Goal: Browse casually: Explore the website without a specific task or goal

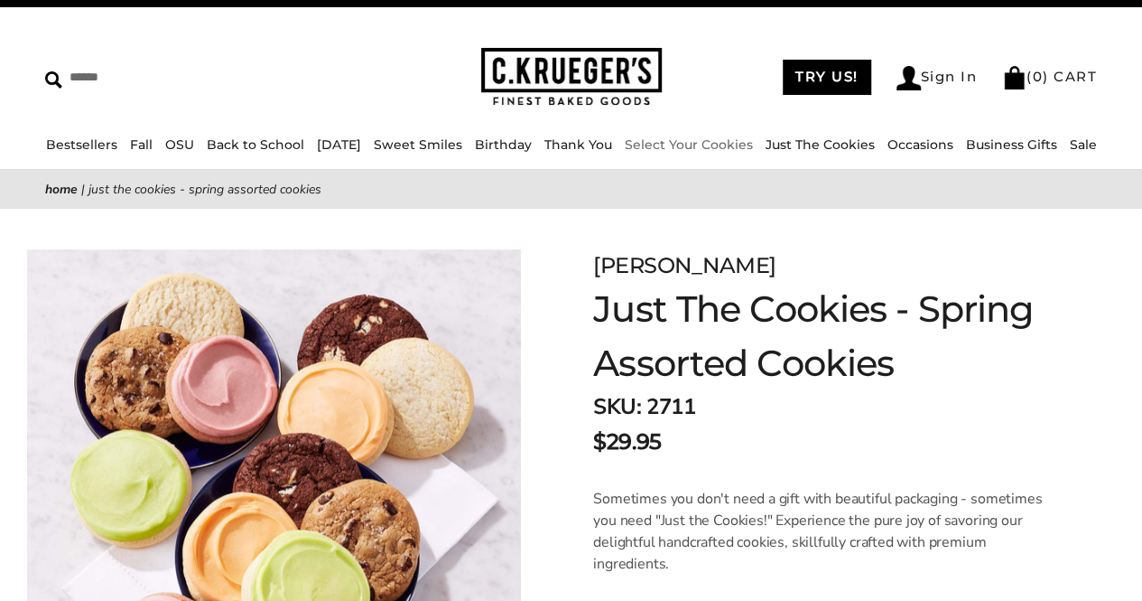
click at [612, 72] on img at bounding box center [571, 77] width 181 height 59
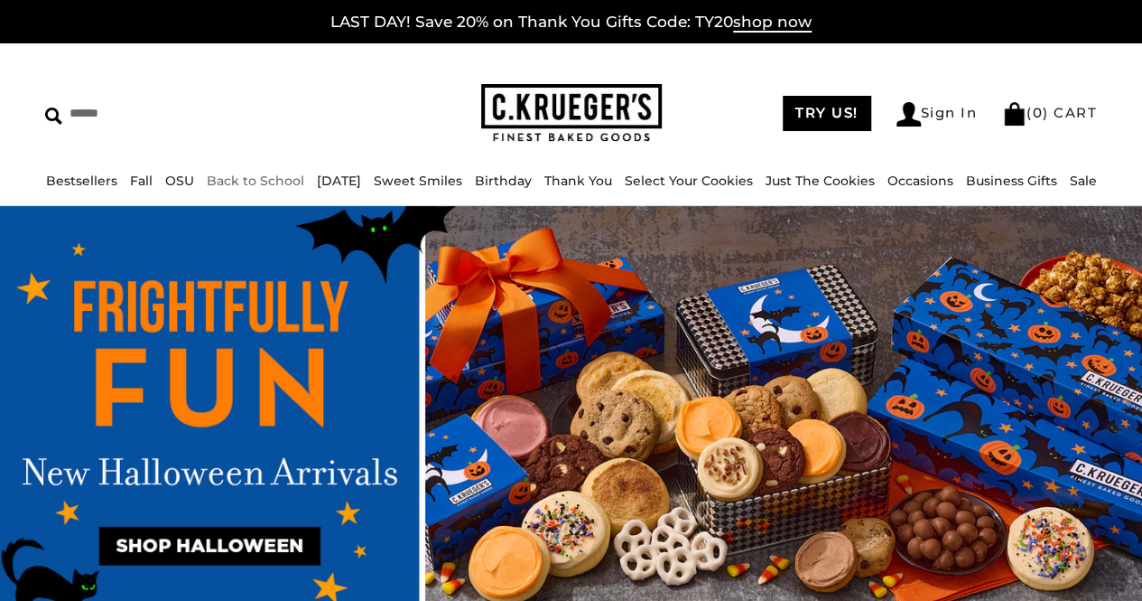
click at [276, 180] on link "Back to School" at bounding box center [256, 180] width 98 height 16
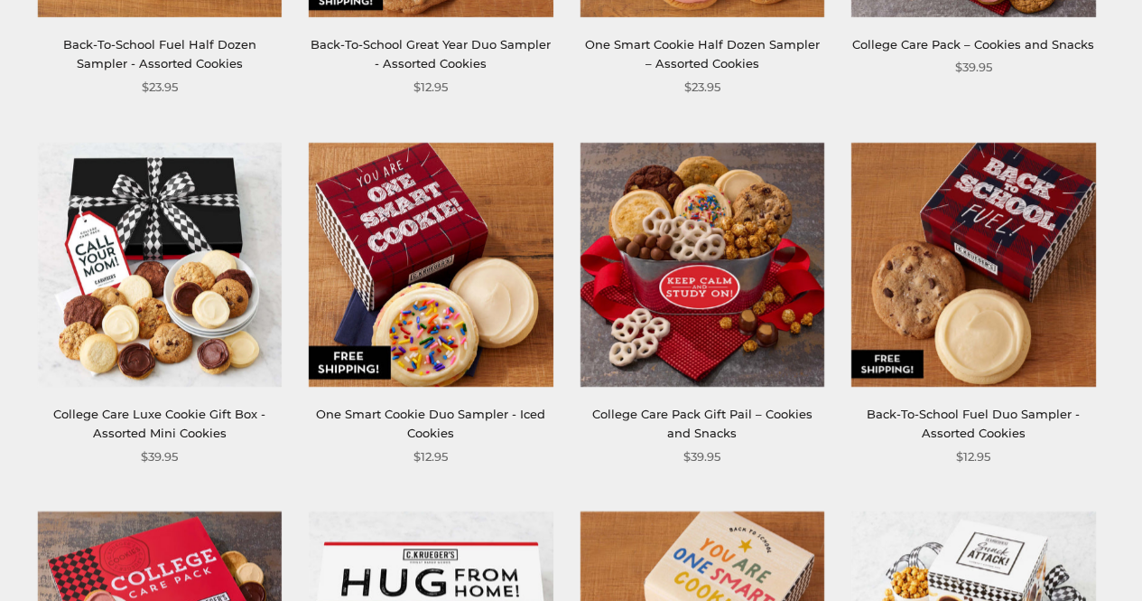
scroll to position [582, 0]
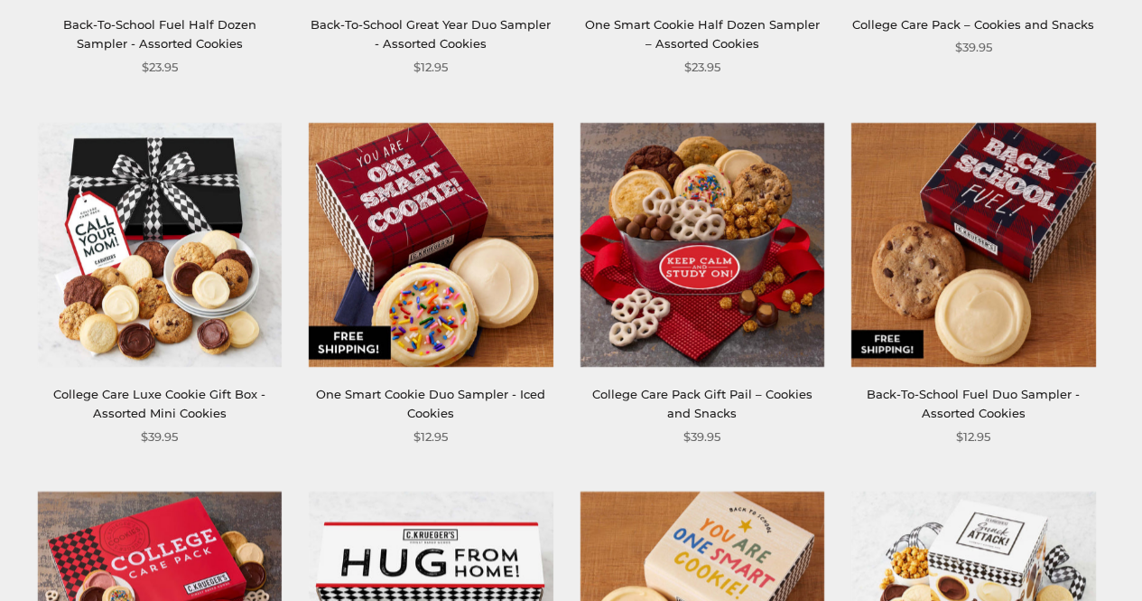
click at [234, 208] on img at bounding box center [160, 244] width 244 height 244
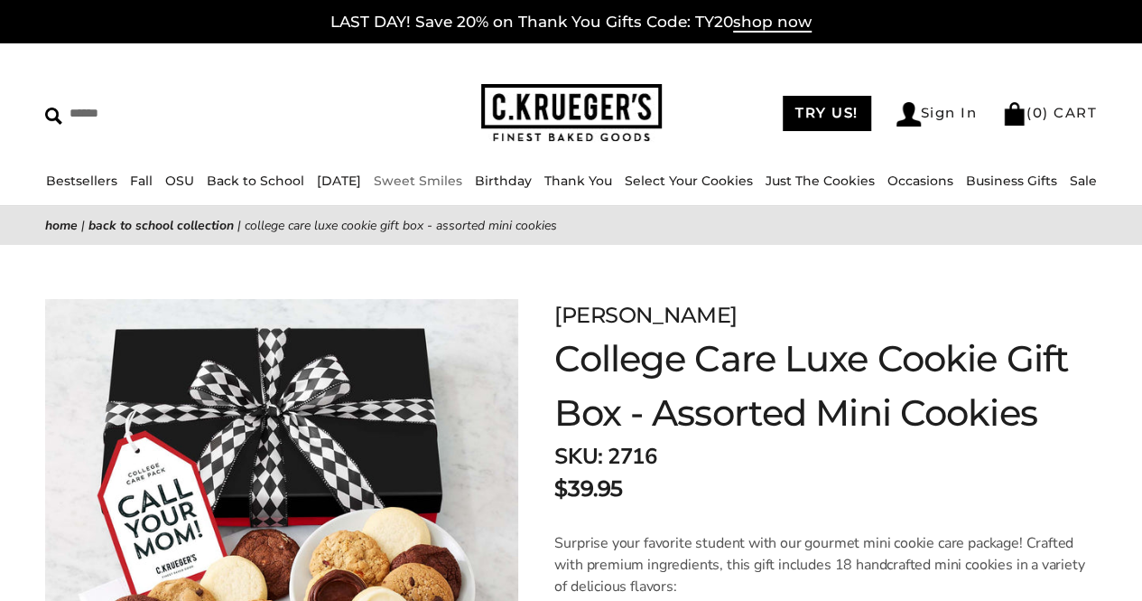
click at [425, 184] on link "Sweet Smiles" at bounding box center [418, 180] width 89 height 16
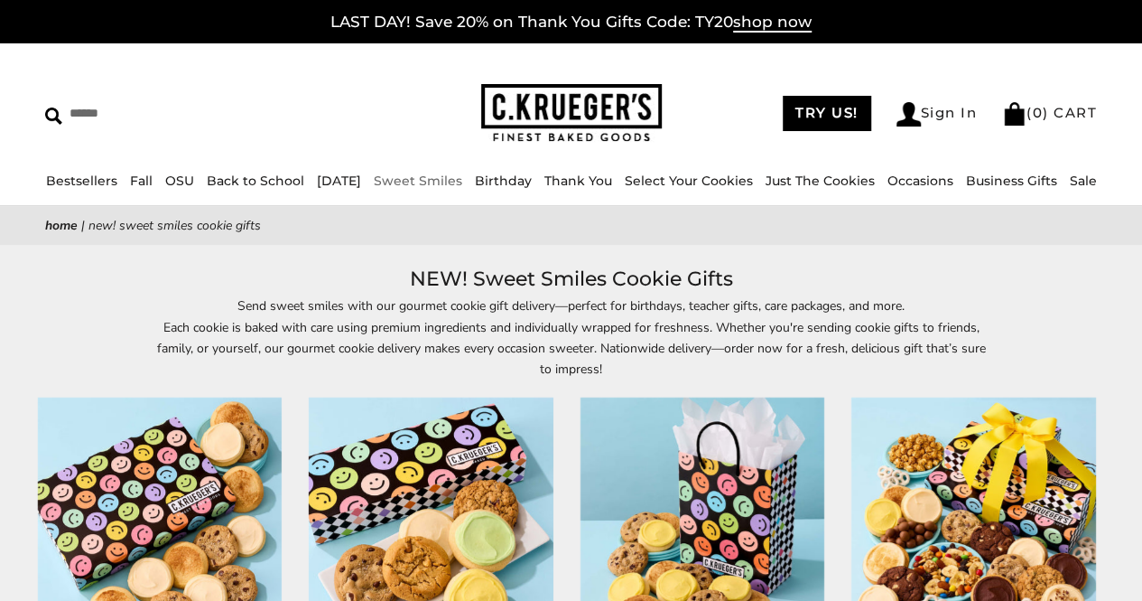
click at [253, 183] on link "Back to School" at bounding box center [256, 180] width 98 height 16
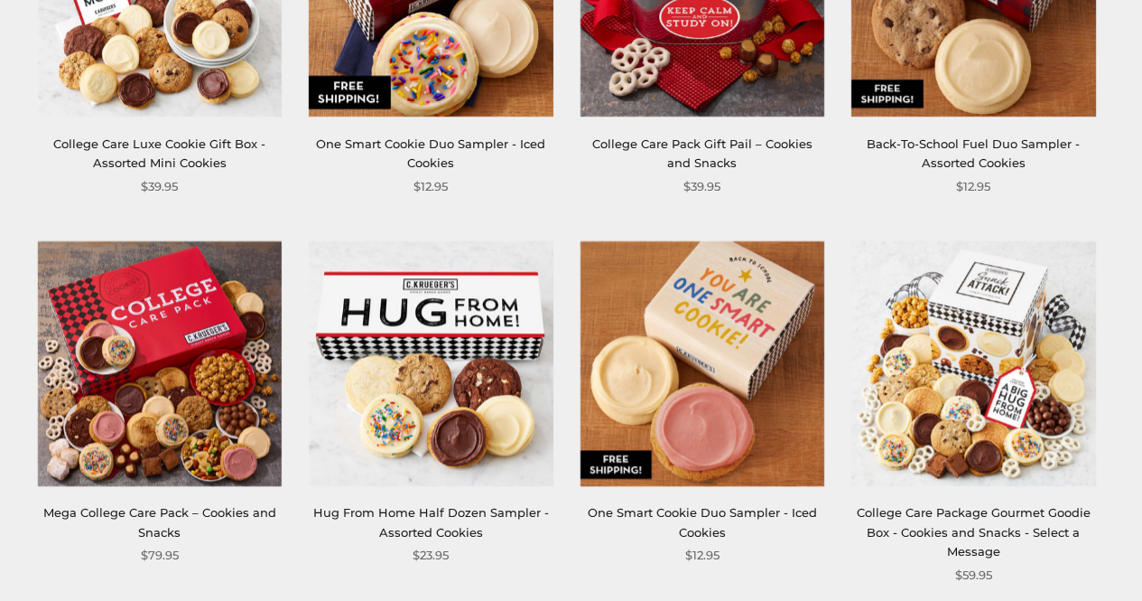
scroll to position [831, 0]
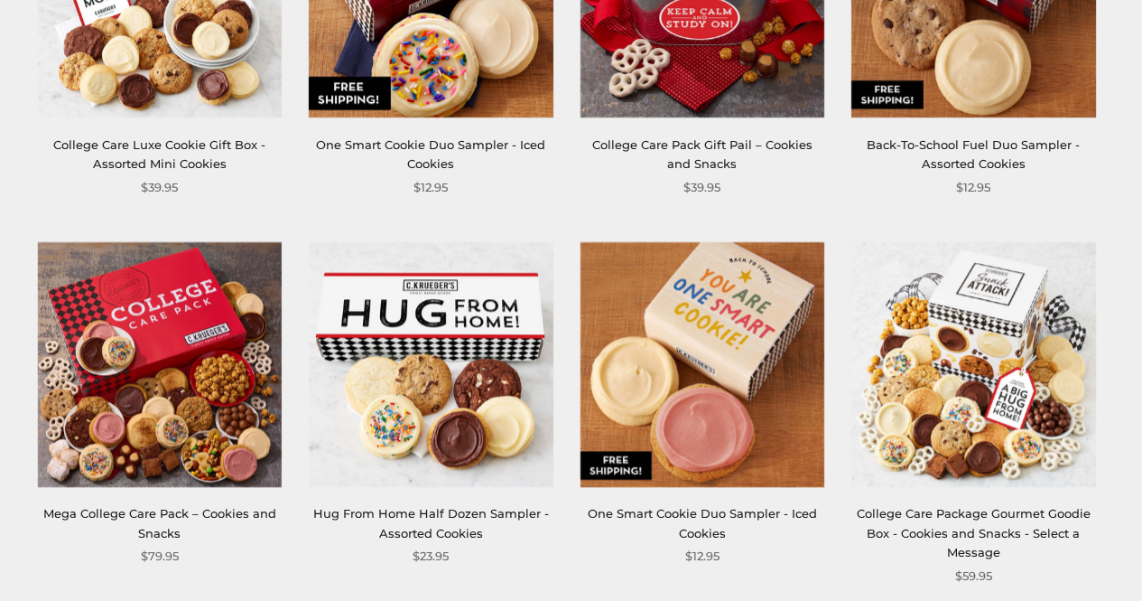
click at [495, 402] on img at bounding box center [431, 364] width 244 height 244
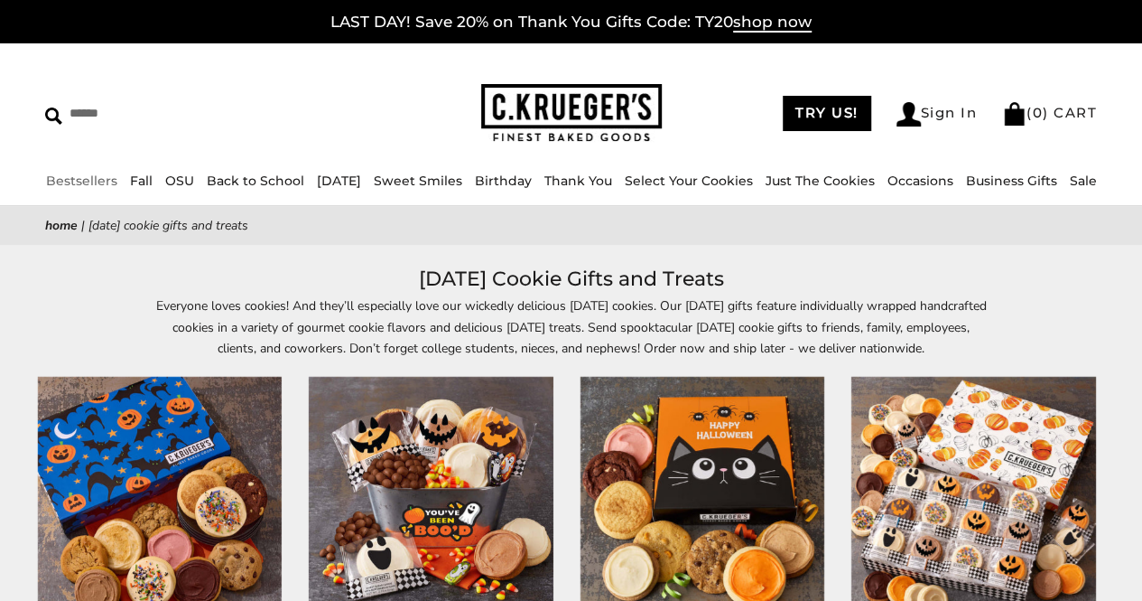
click at [100, 175] on link "Bestsellers" at bounding box center [81, 180] width 71 height 16
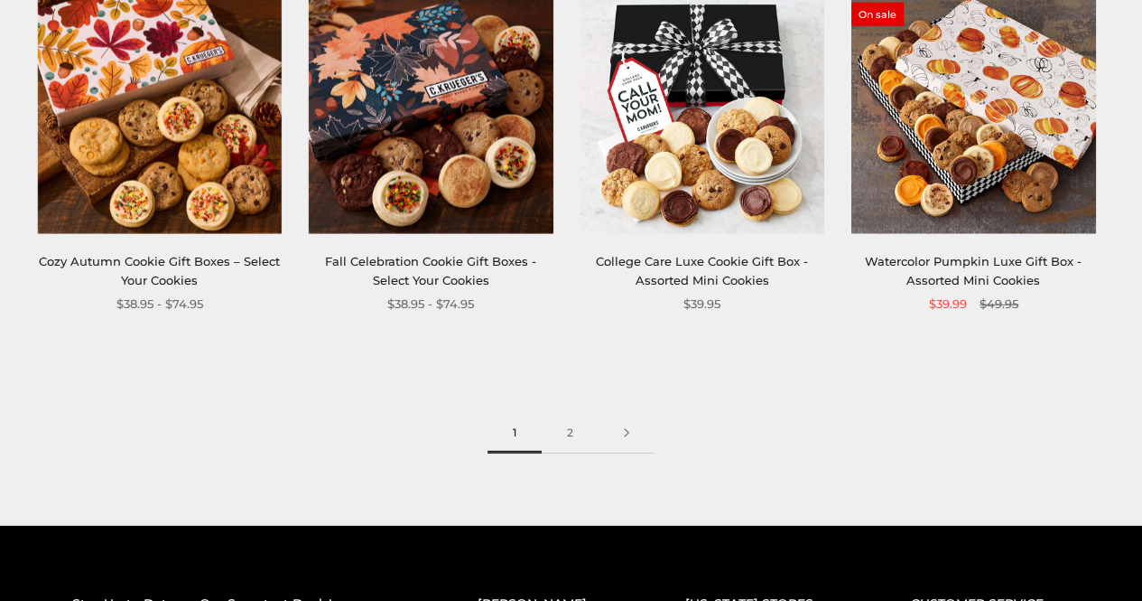
scroll to position [2276, 0]
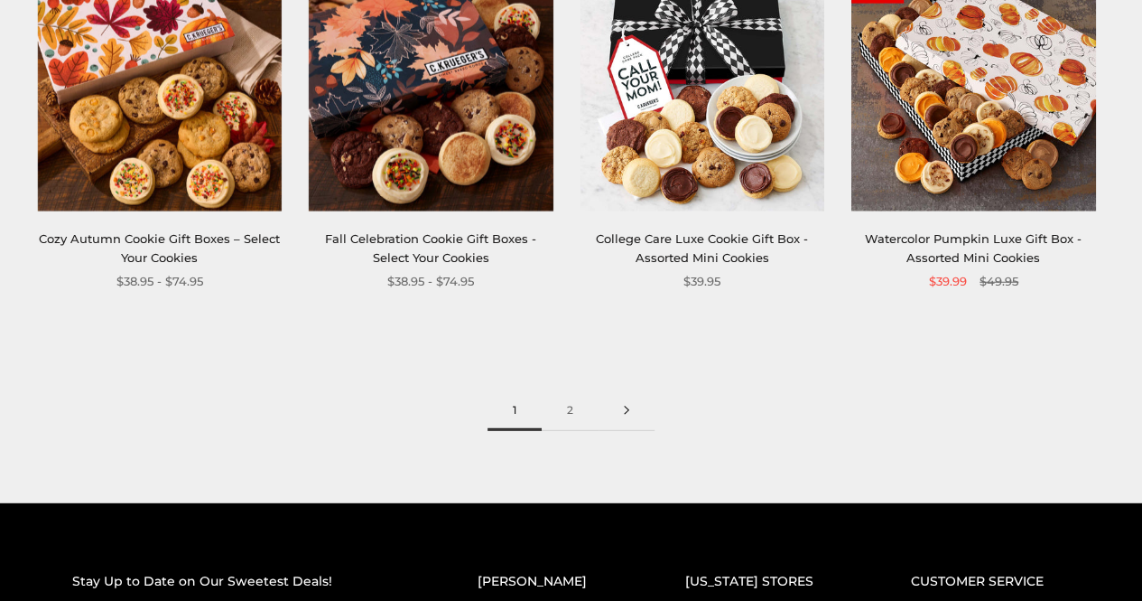
click at [631, 406] on link at bounding box center [627, 410] width 56 height 41
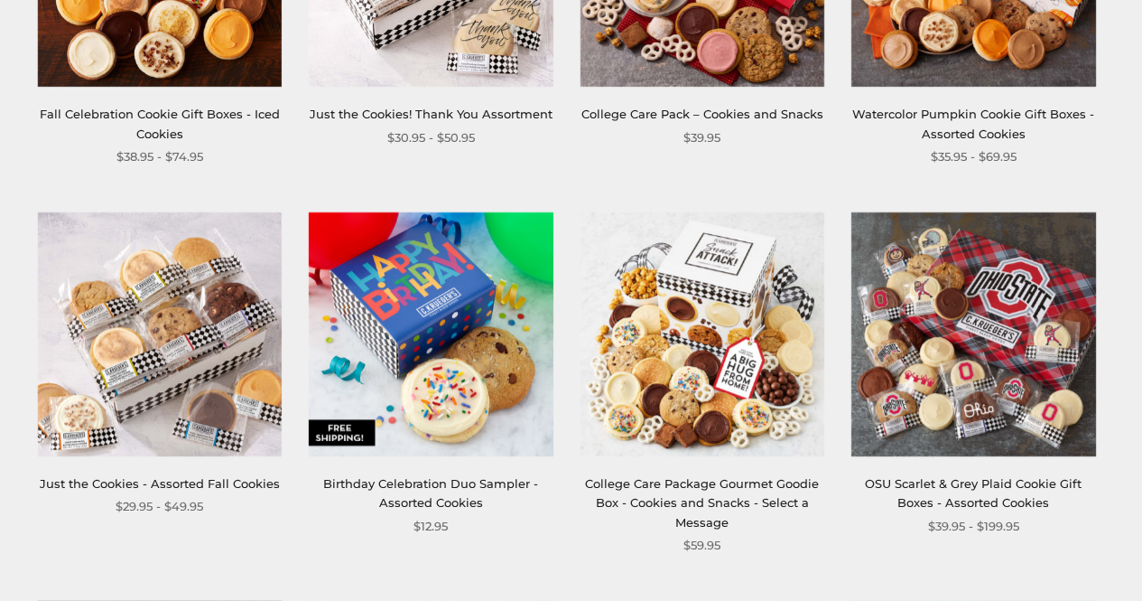
scroll to position [578, 0]
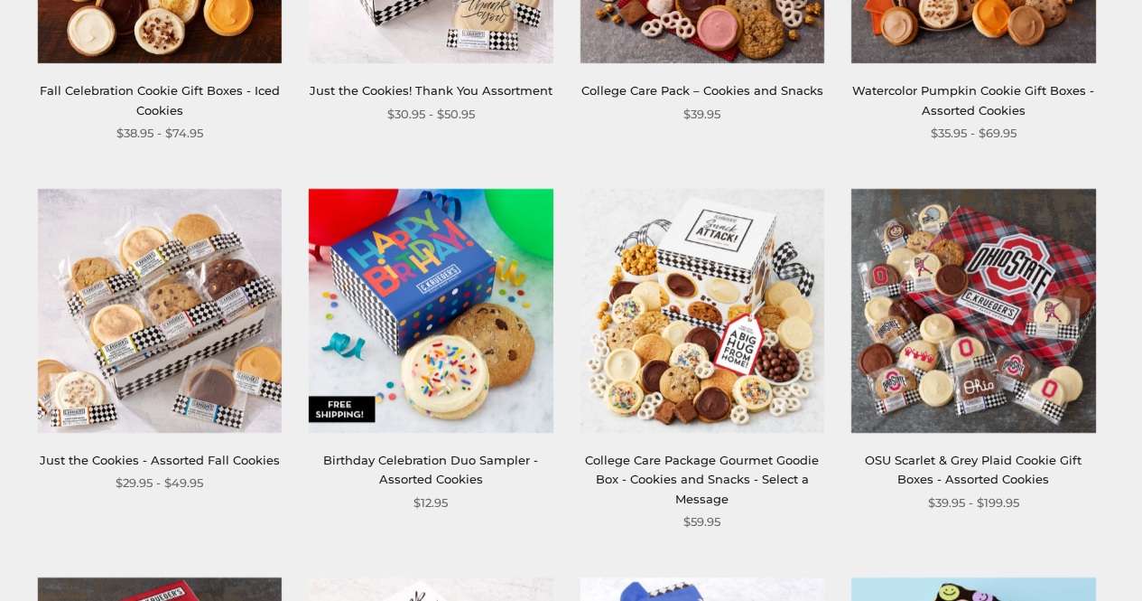
click at [229, 455] on link "Just the Cookies - Assorted Fall Cookies" at bounding box center [160, 459] width 240 height 14
